Goal: Task Accomplishment & Management: Use online tool/utility

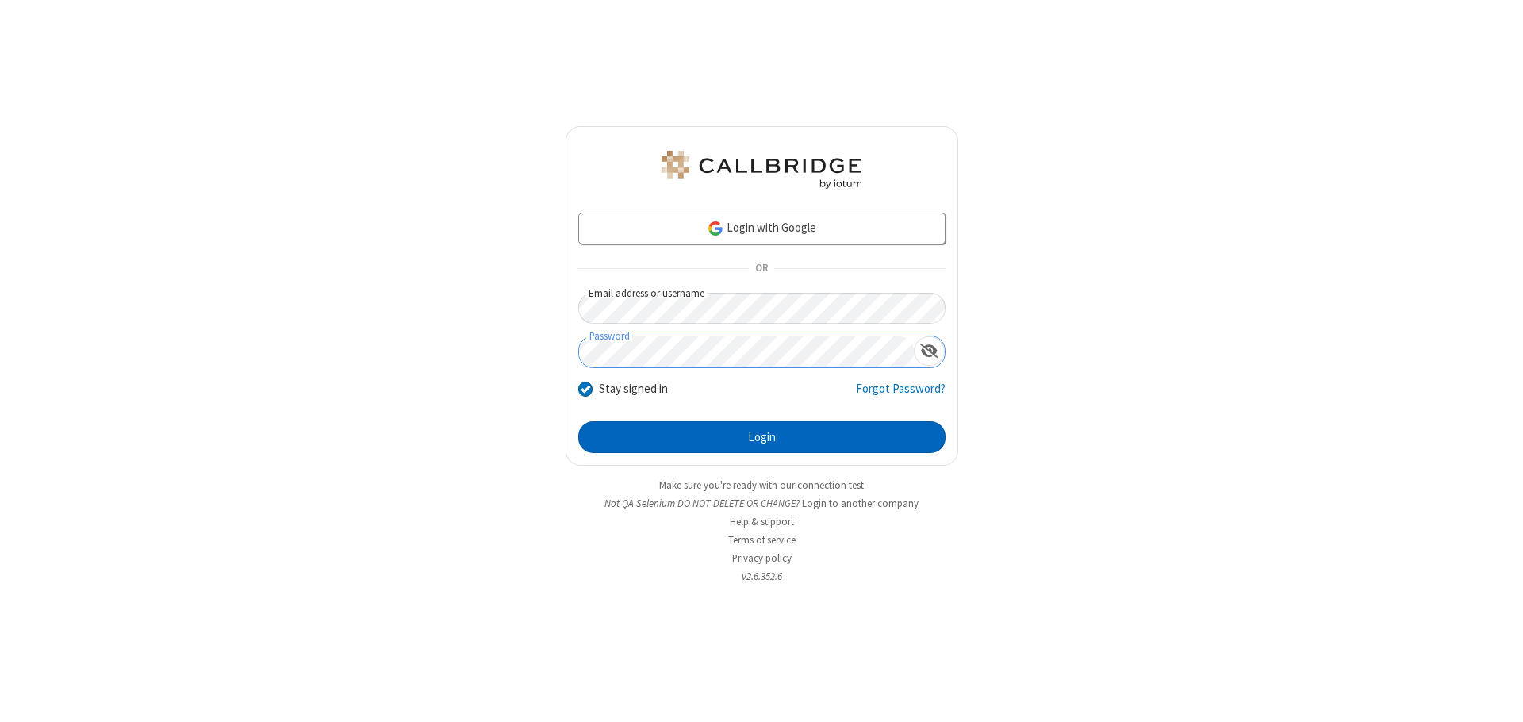
click at [761, 437] on button "Login" at bounding box center [761, 437] width 367 height 32
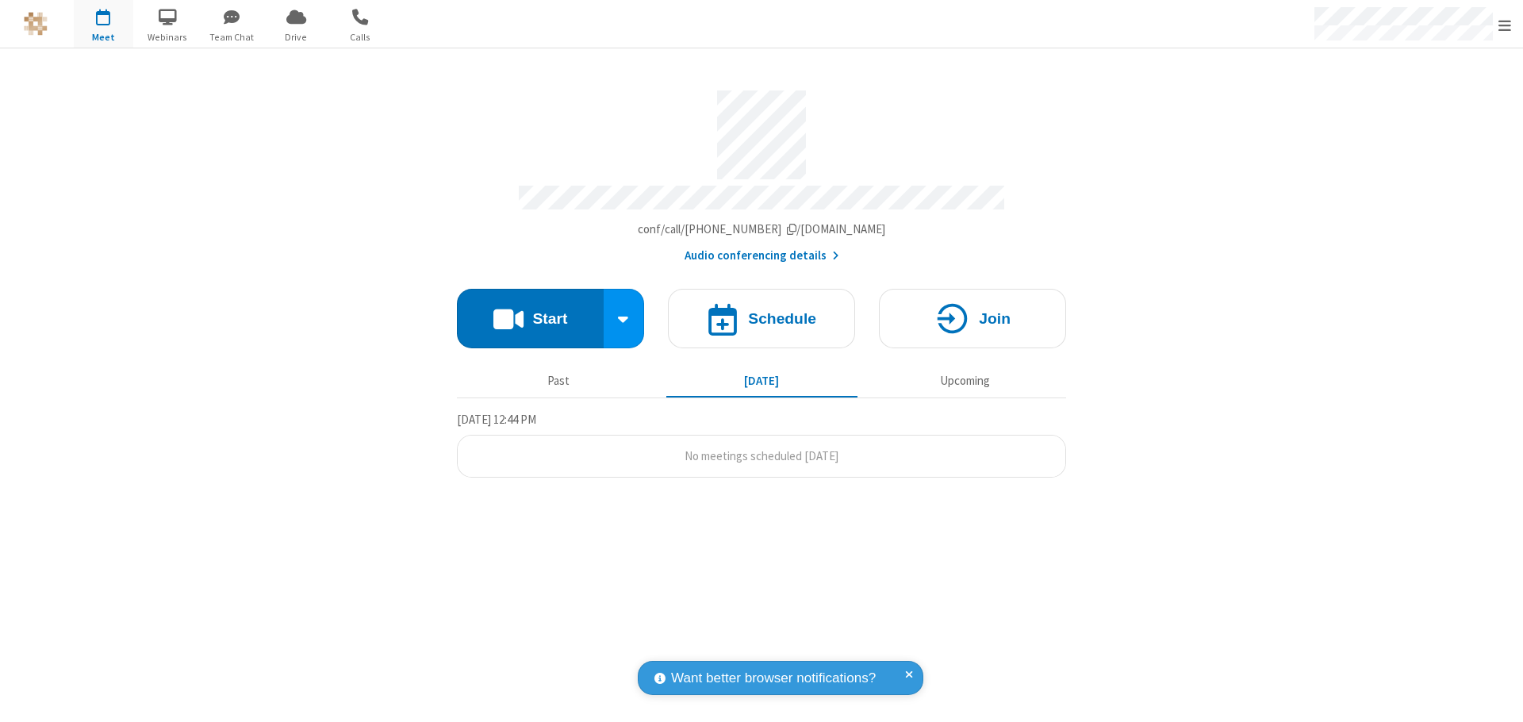
click at [530, 311] on button "Start" at bounding box center [530, 318] width 147 height 59
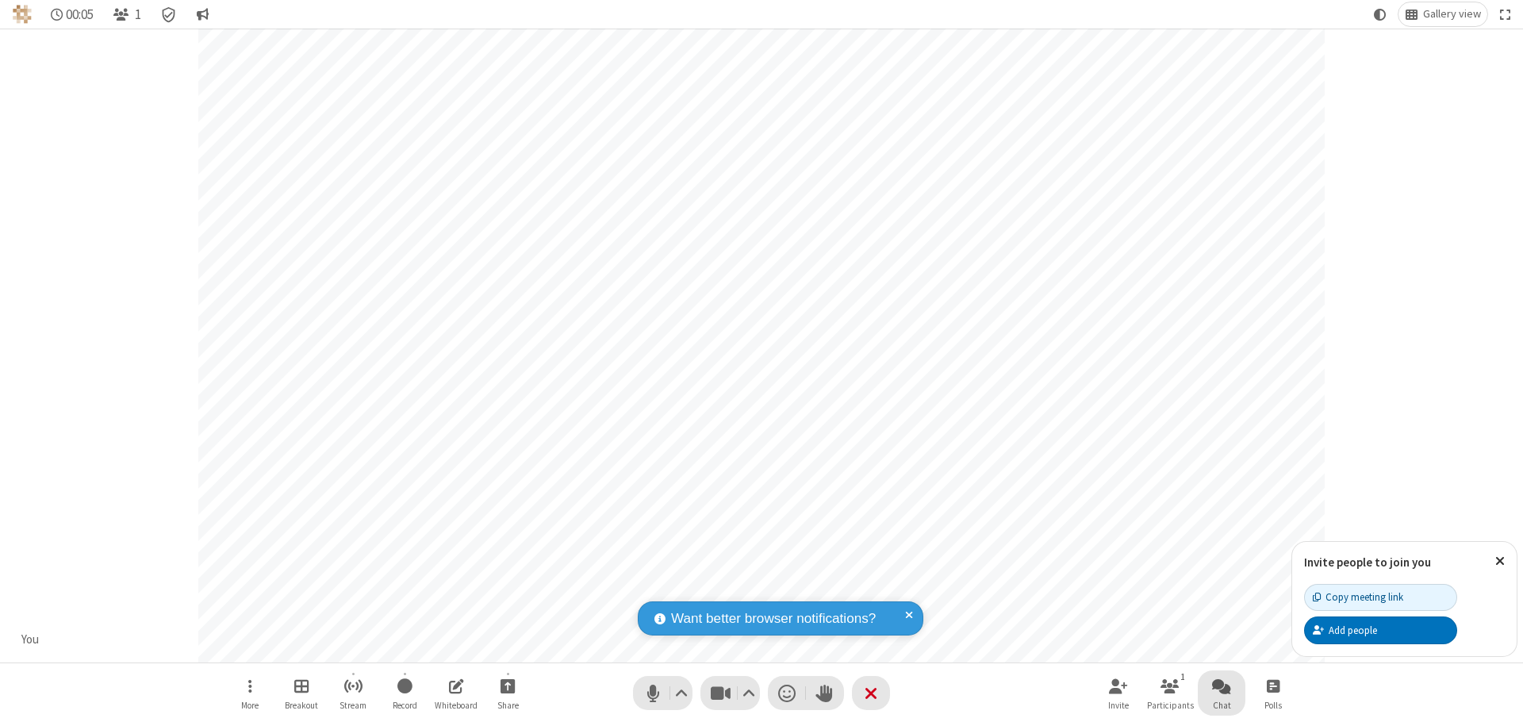
click at [1221, 685] on span "Open chat" at bounding box center [1221, 686] width 19 height 20
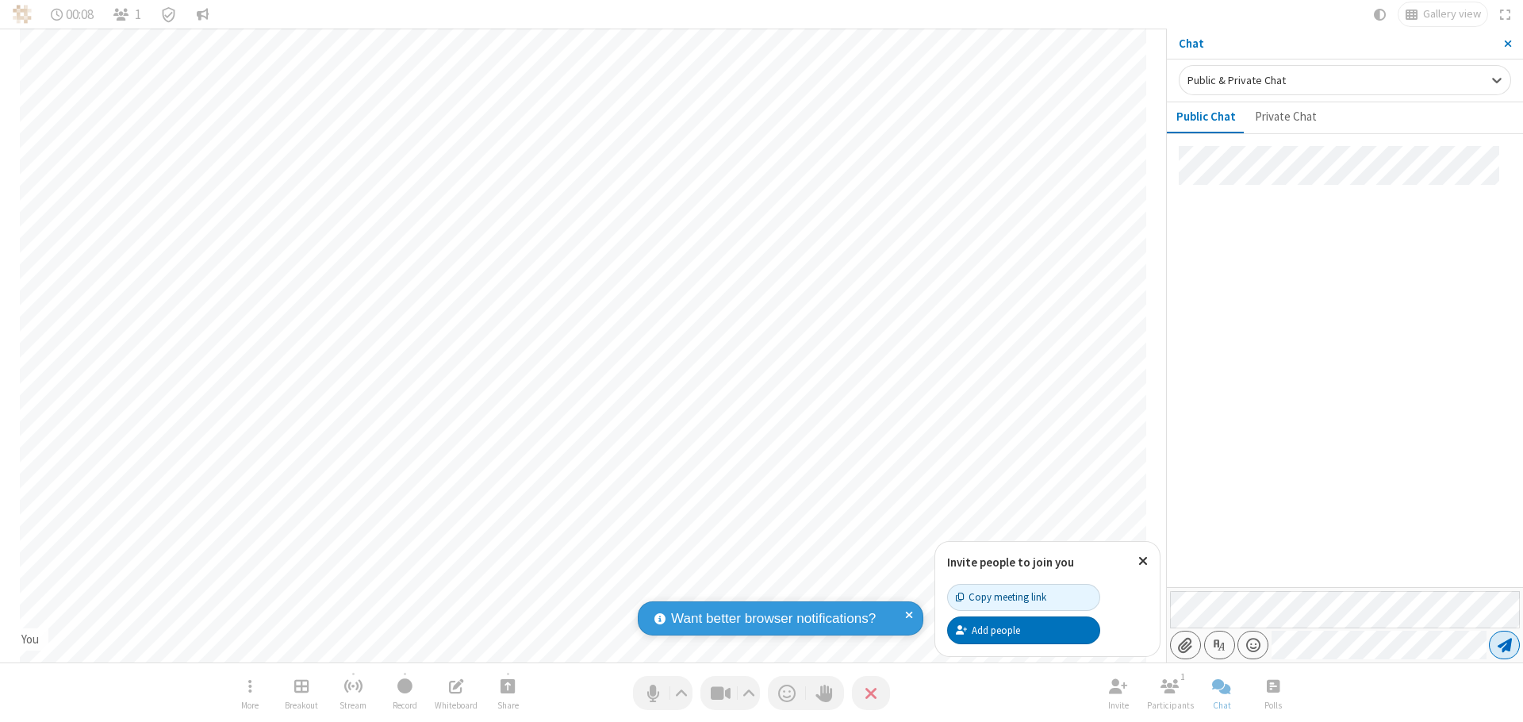
click at [1504, 645] on span "Send message" at bounding box center [1504, 645] width 14 height 16
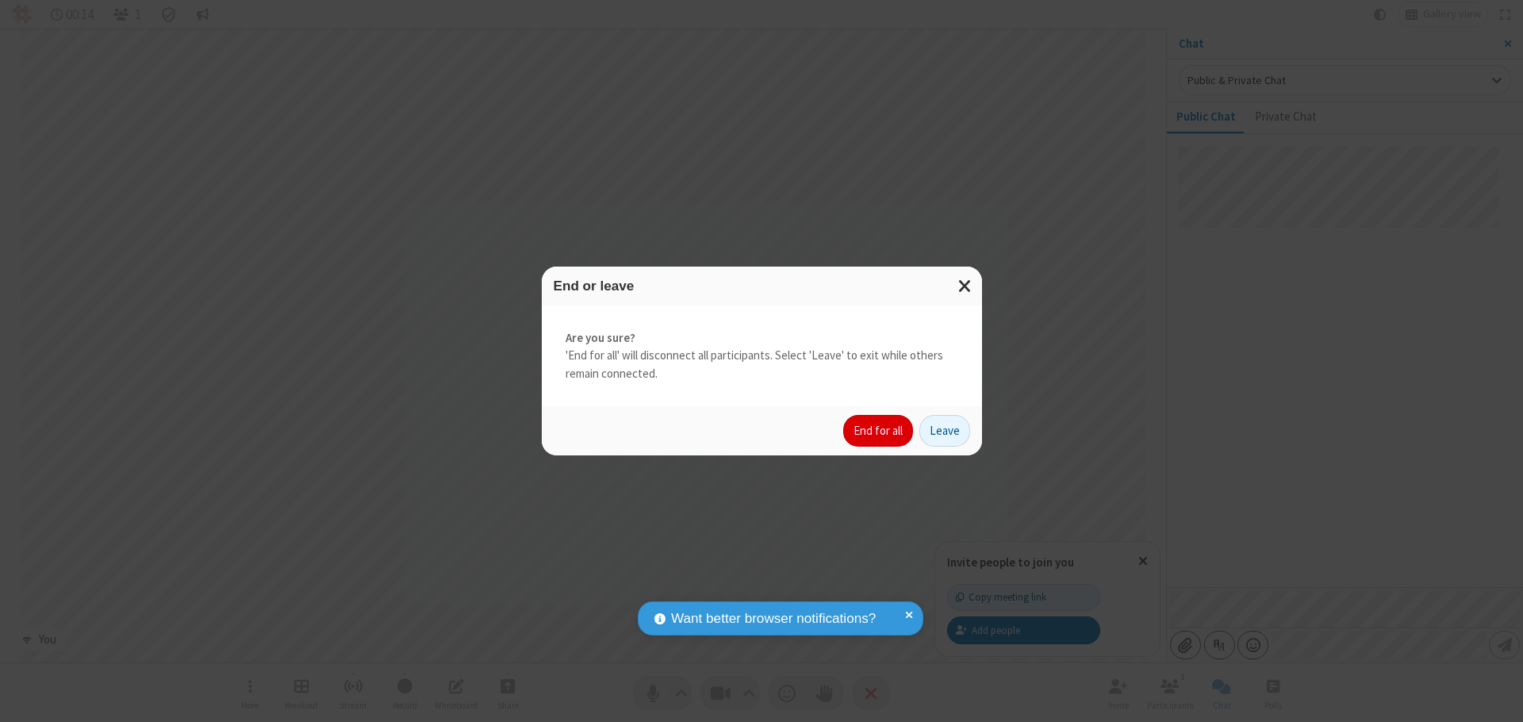
click at [879, 431] on button "End for all" at bounding box center [878, 431] width 70 height 32
